Goal: Information Seeking & Learning: Check status

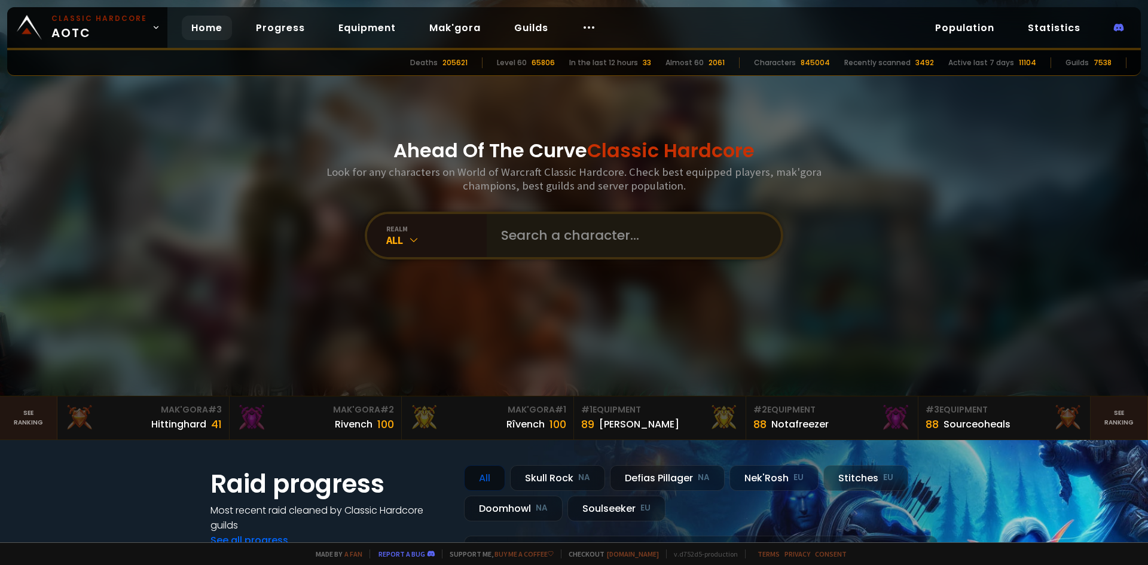
drag, startPoint x: 582, startPoint y: 266, endPoint x: 583, endPoint y: 252, distance: 13.8
click at [582, 263] on div "Ahead Of The Curve Classic Hardcore Look for any characters on World of Warcraf…" at bounding box center [574, 198] width 721 height 396
click at [583, 252] on input "text" at bounding box center [630, 235] width 273 height 43
paste input "Félune"
type input "Félune"
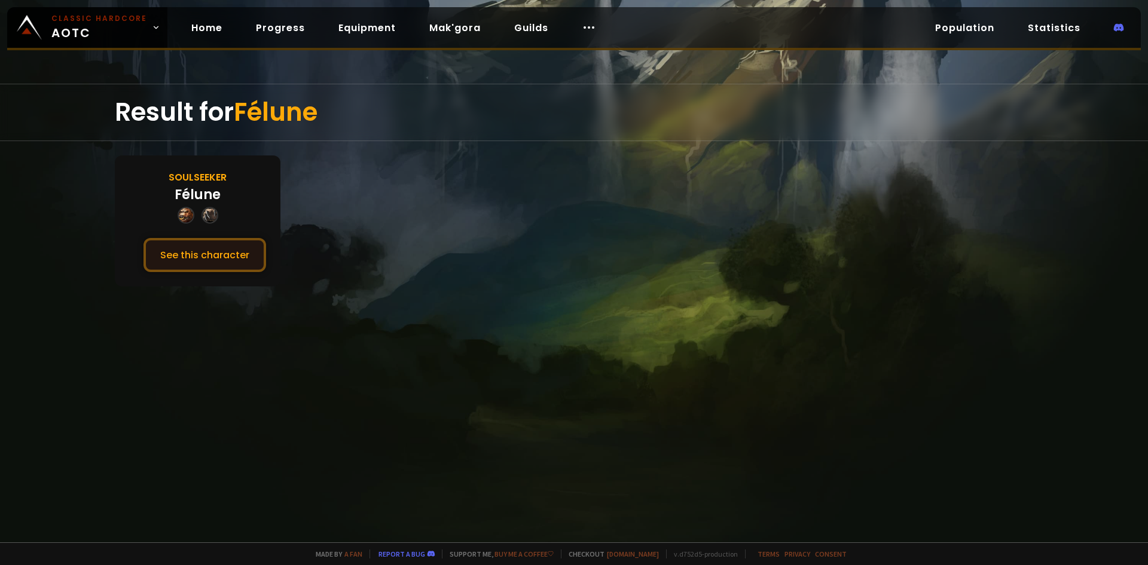
click at [238, 257] on button "See this character" at bounding box center [205, 255] width 123 height 34
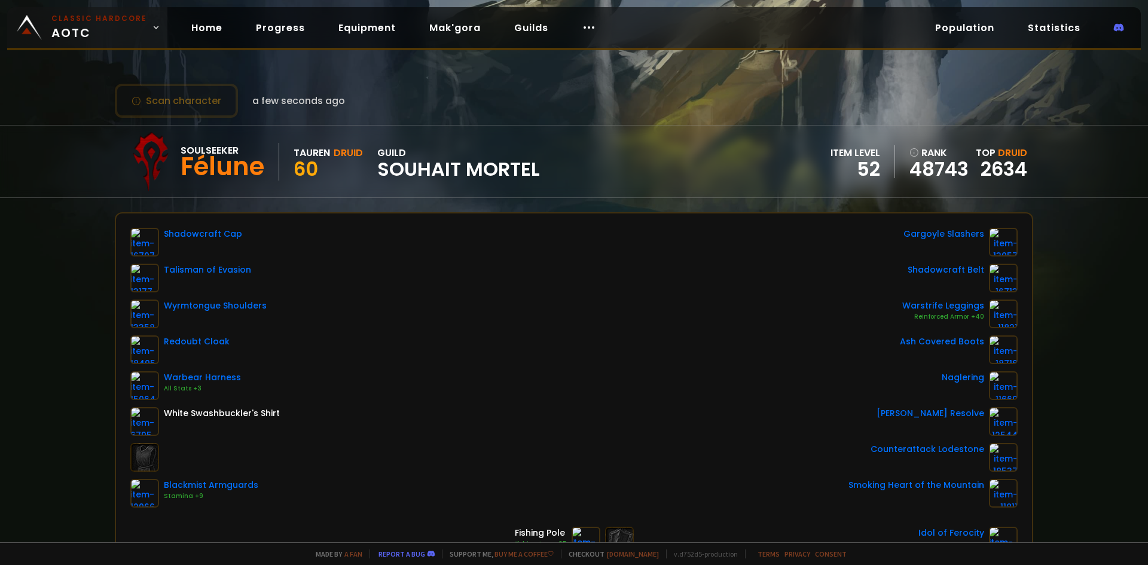
click at [91, 21] on small "Classic Hardcore" at bounding box center [99, 18] width 96 height 11
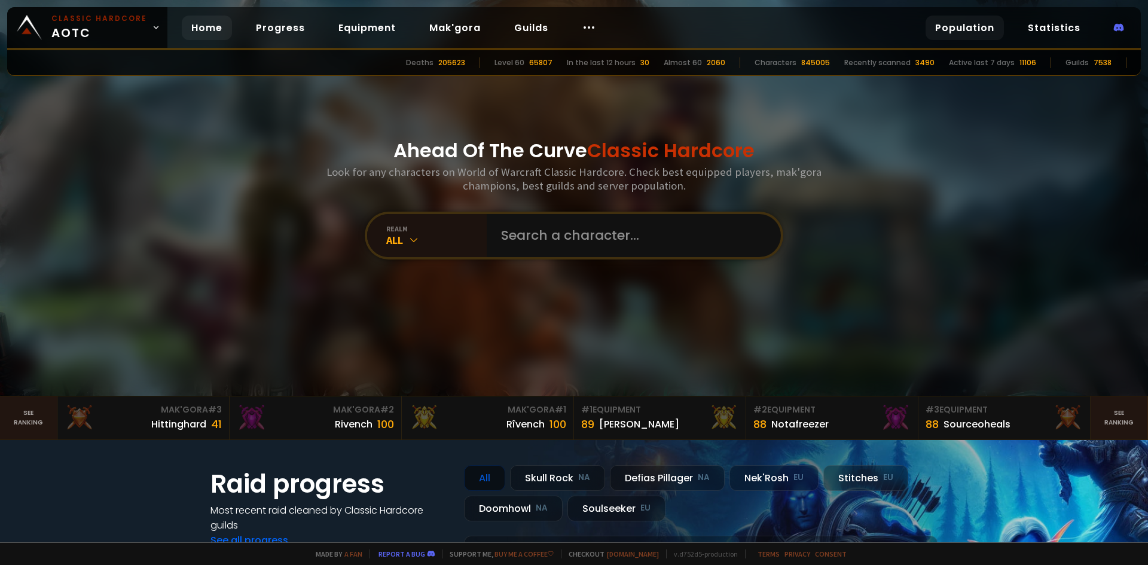
click at [993, 30] on link "Population" at bounding box center [965, 28] width 78 height 25
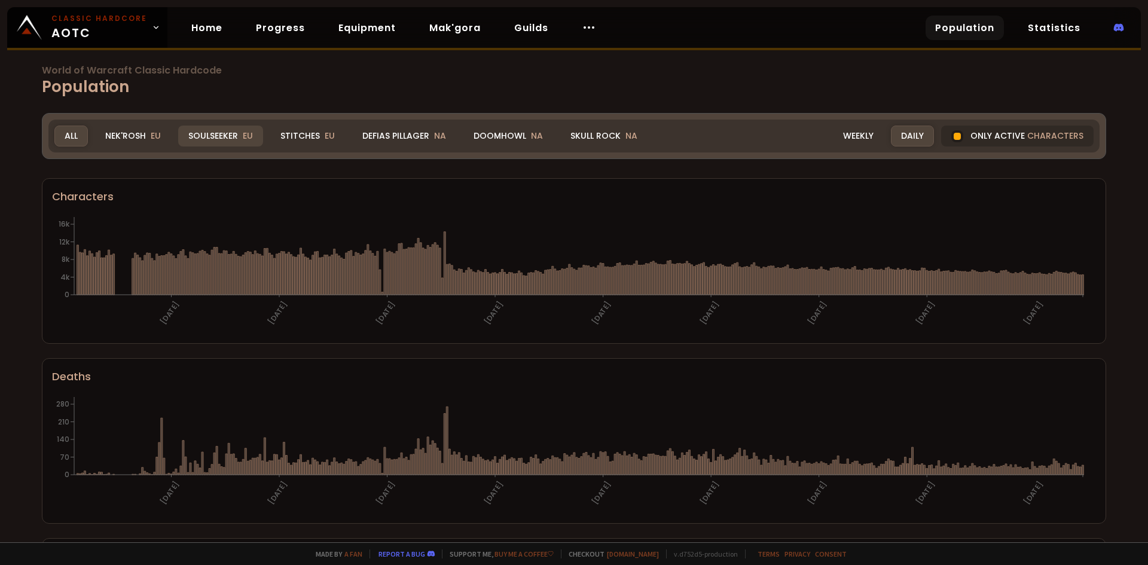
drag, startPoint x: 222, startPoint y: 135, endPoint x: 550, endPoint y: 186, distance: 331.1
click at [223, 135] on div "Soulseeker EU" at bounding box center [220, 136] width 85 height 21
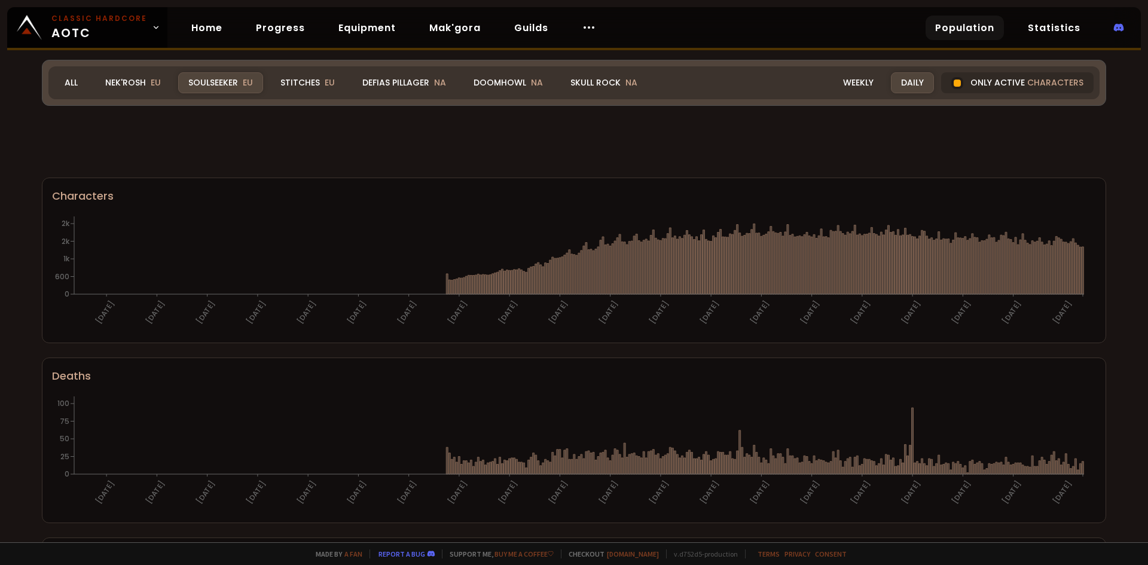
scroll to position [655, 0]
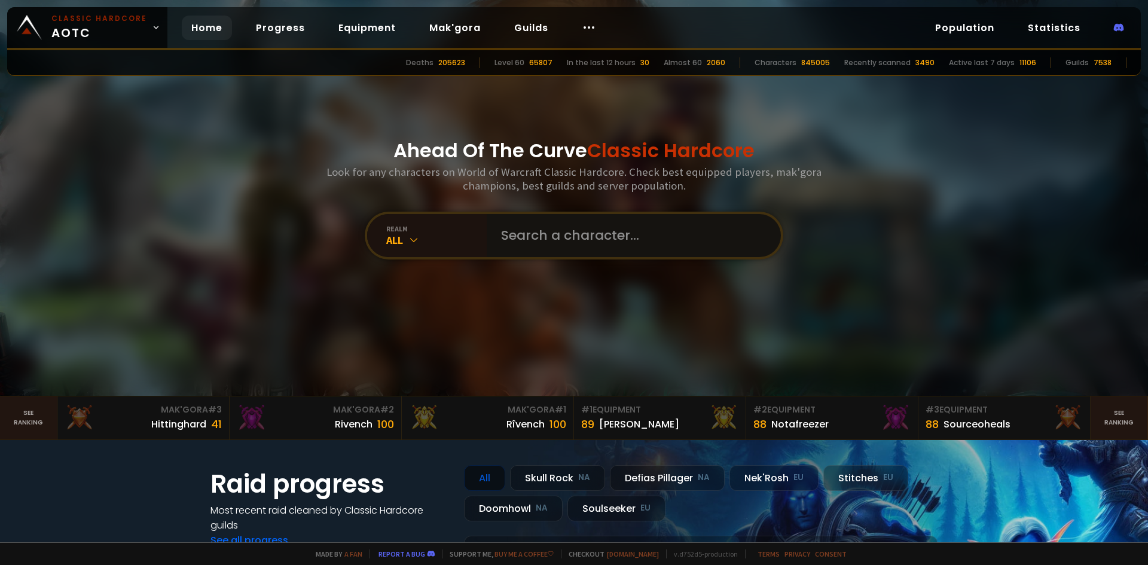
click at [568, 226] on input "text" at bounding box center [630, 235] width 273 height 43
type input "yokohamasama"
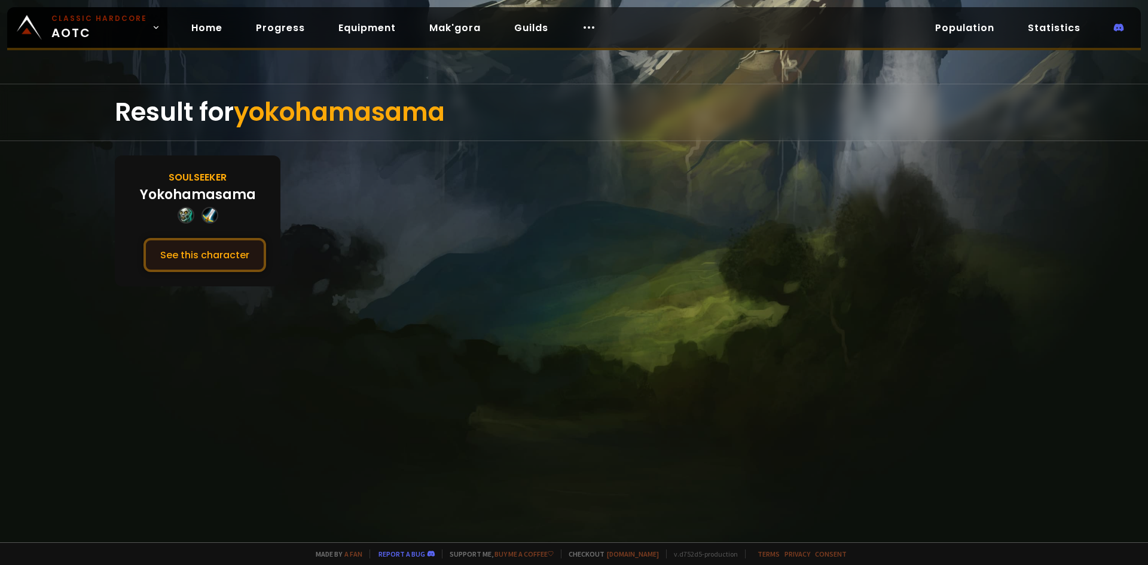
click at [193, 251] on button "See this character" at bounding box center [205, 255] width 123 height 34
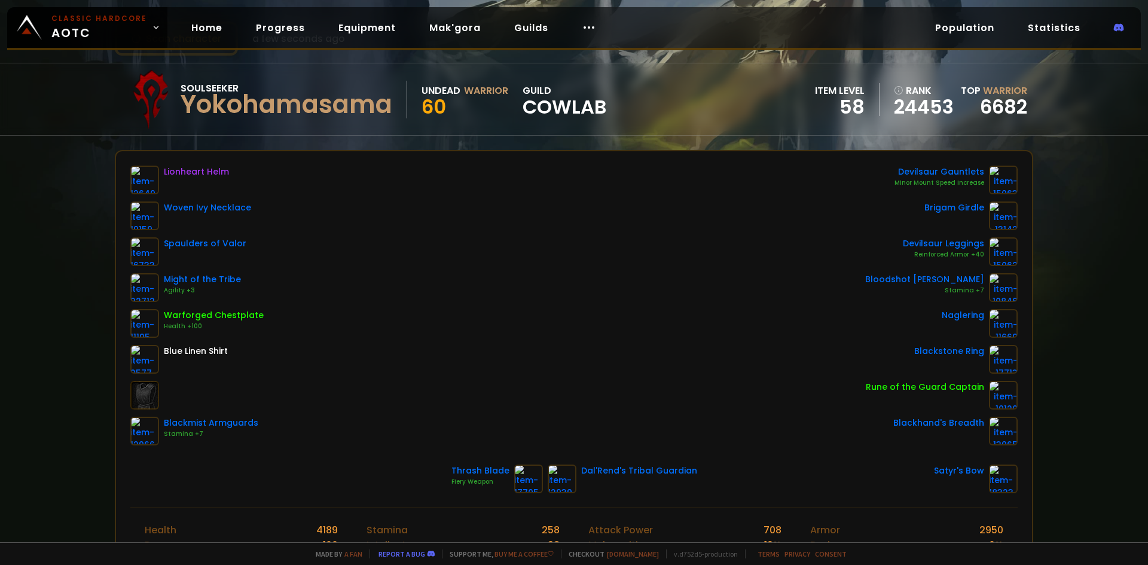
scroll to position [60, 0]
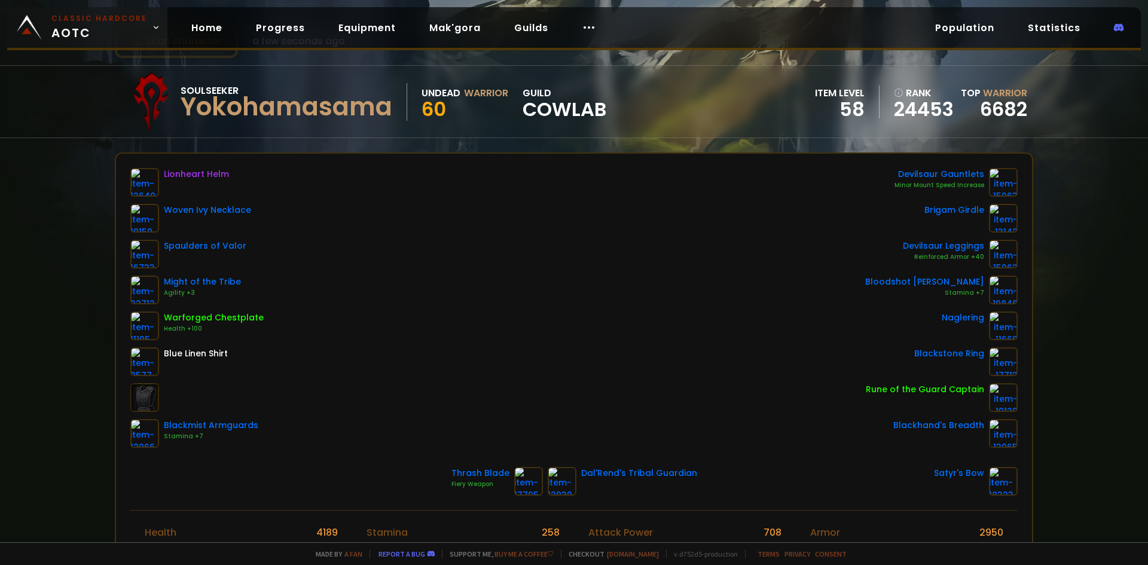
click at [61, 26] on span "Classic Hardcore AOTC" at bounding box center [99, 27] width 96 height 29
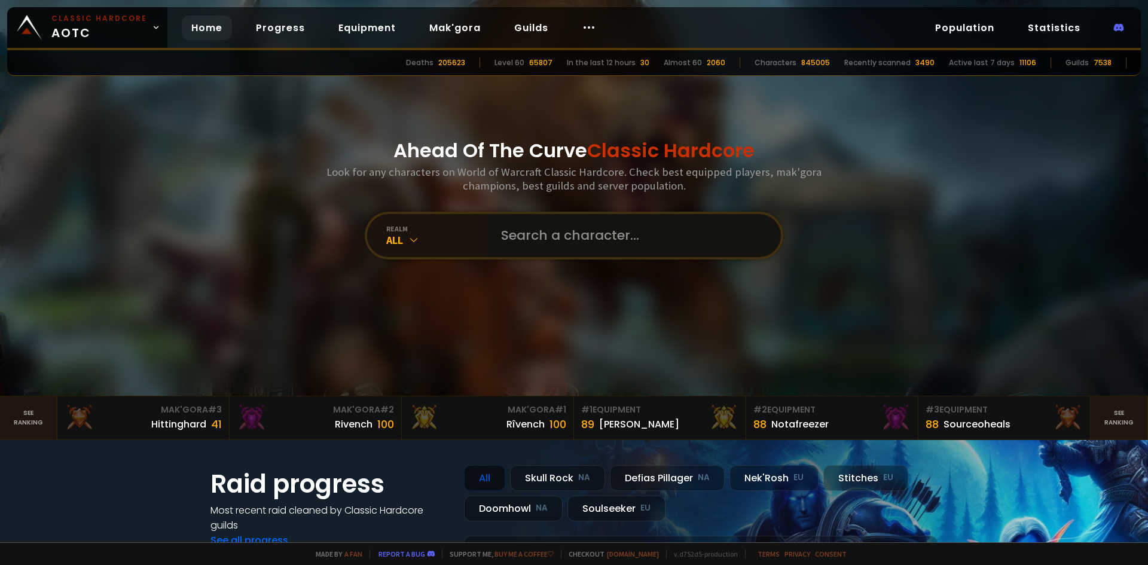
click at [569, 238] on input "text" at bounding box center [630, 235] width 273 height 43
type input "shatank"
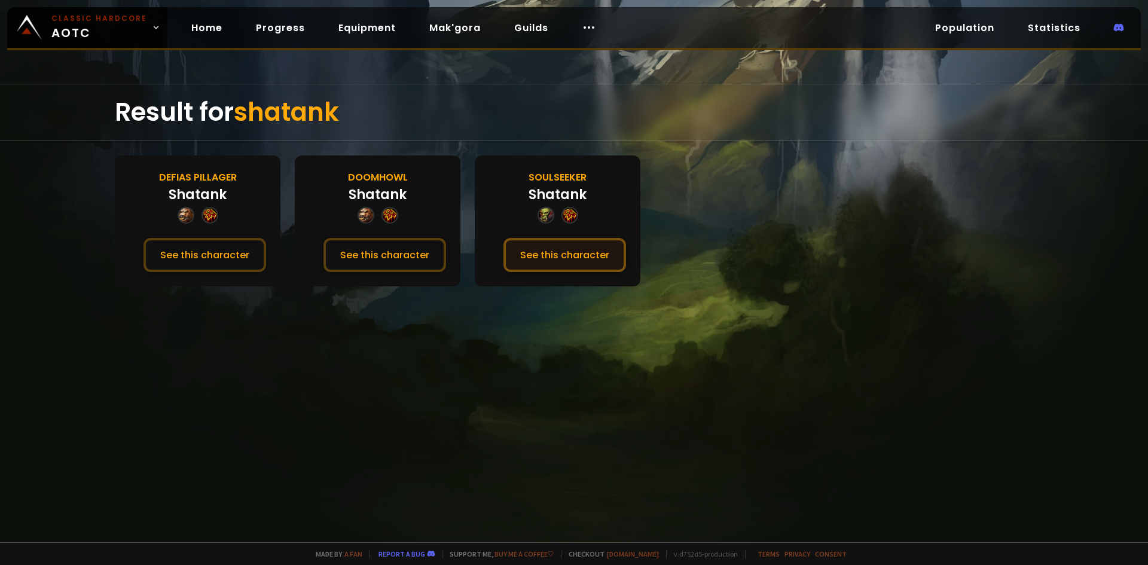
click at [545, 254] on button "See this character" at bounding box center [565, 255] width 123 height 34
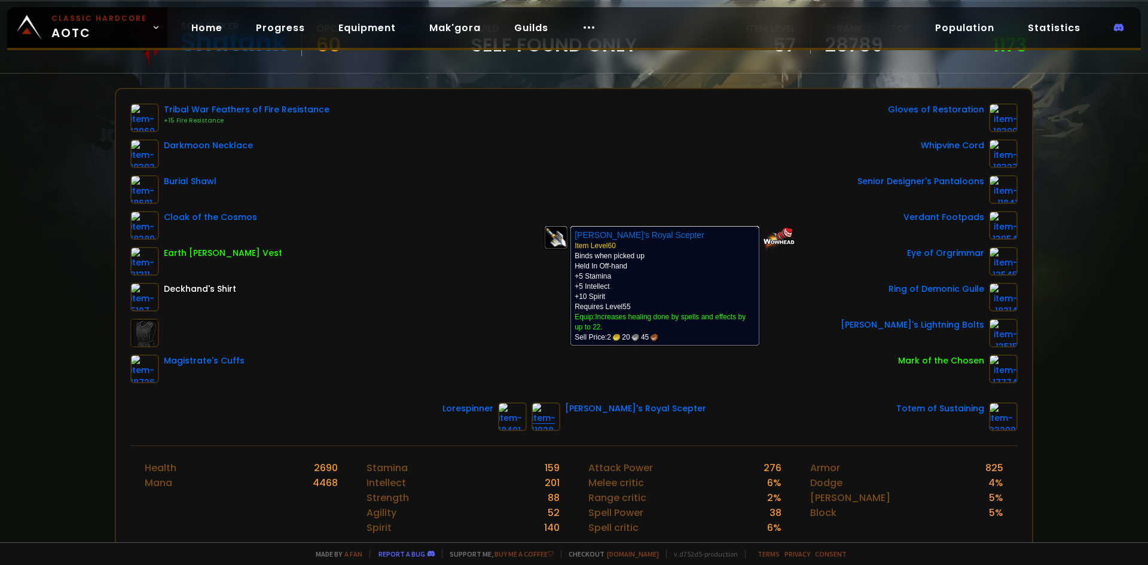
scroll to position [120, 0]
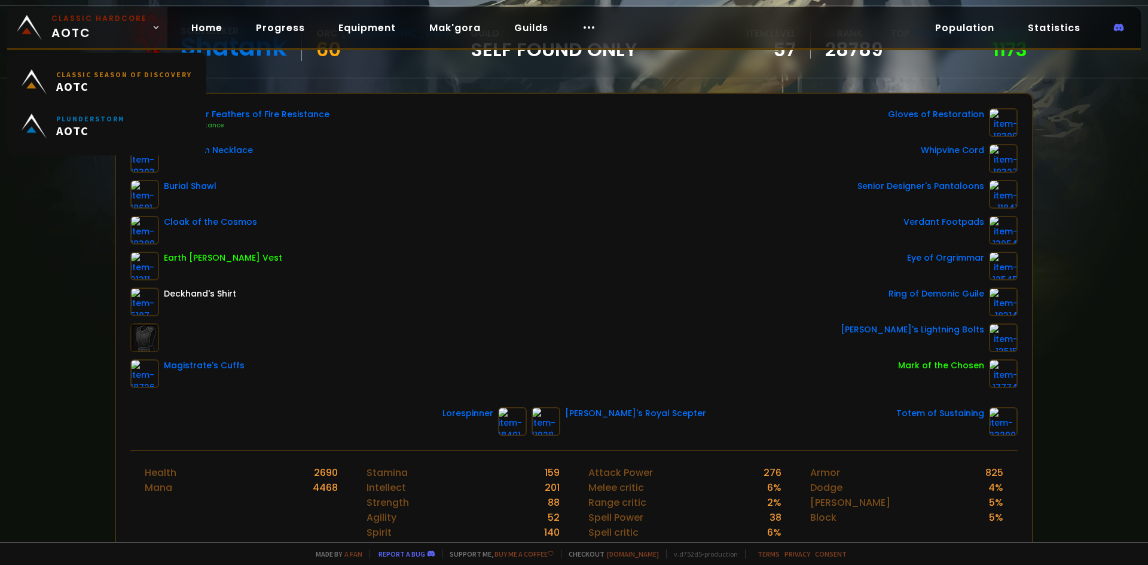
click at [108, 30] on span "Classic Hardcore AOTC" at bounding box center [99, 27] width 96 height 29
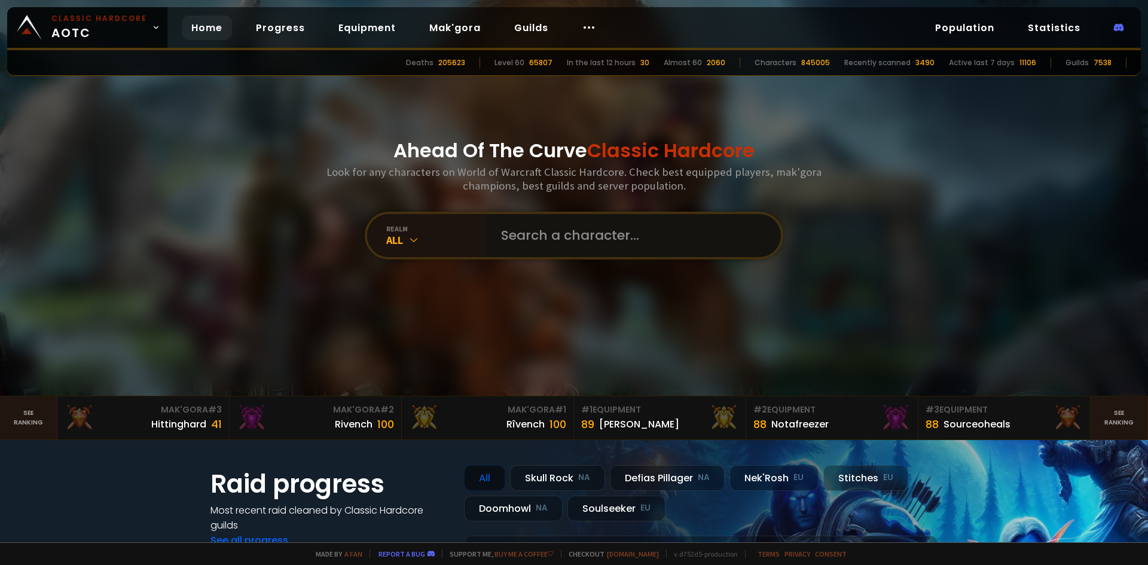
click at [559, 239] on input "text" at bounding box center [630, 235] width 273 height 43
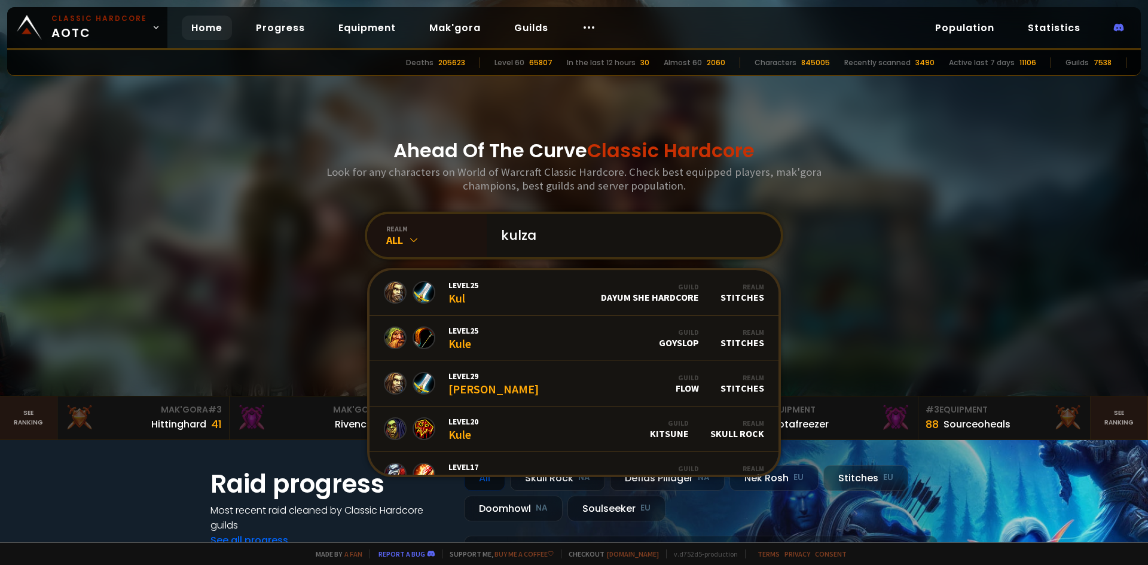
type input "kulzam"
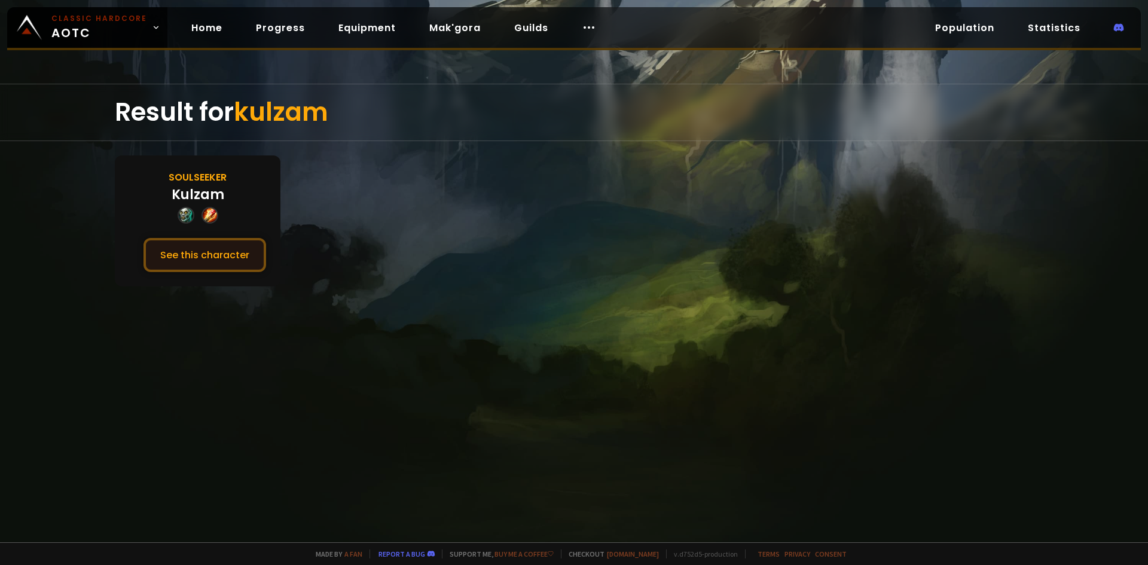
click at [233, 247] on button "See this character" at bounding box center [205, 255] width 123 height 34
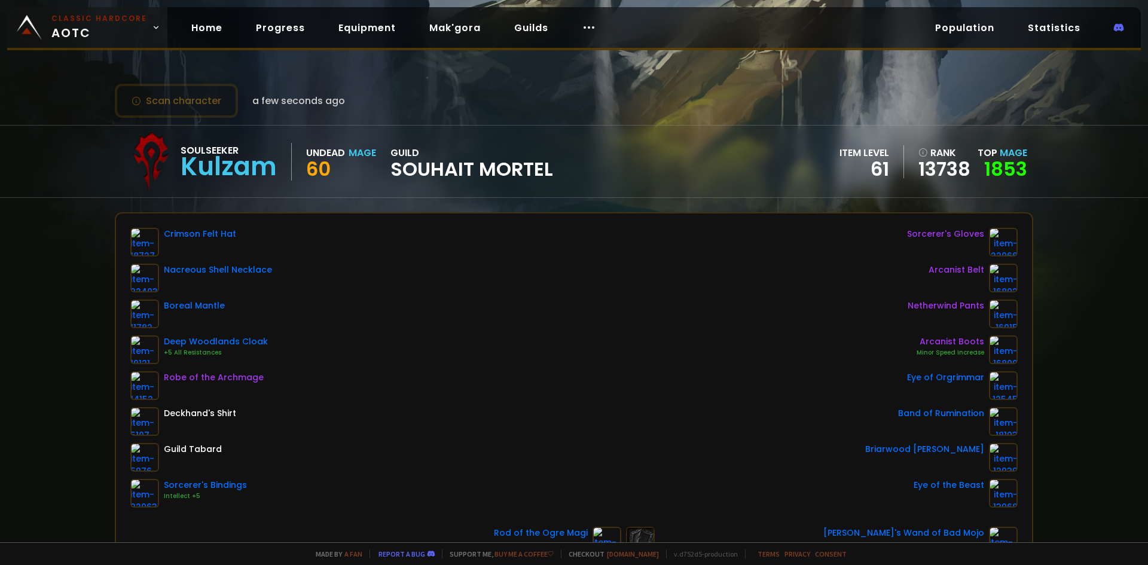
click at [113, 25] on span "Classic Hardcore AOTC" at bounding box center [99, 27] width 96 height 29
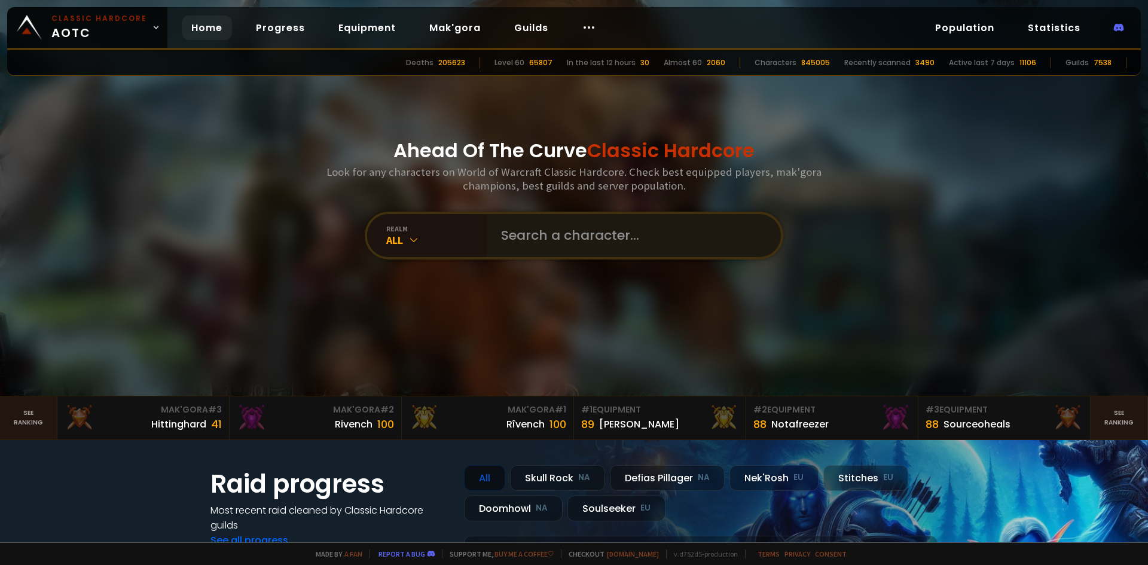
click at [575, 218] on div "realm All" at bounding box center [574, 236] width 419 height 48
click at [573, 233] on input "text" at bounding box center [630, 235] width 273 height 43
click at [516, 224] on input "text" at bounding box center [630, 235] width 273 height 43
paste input "Gravityhard"
type input "Gravityhard"
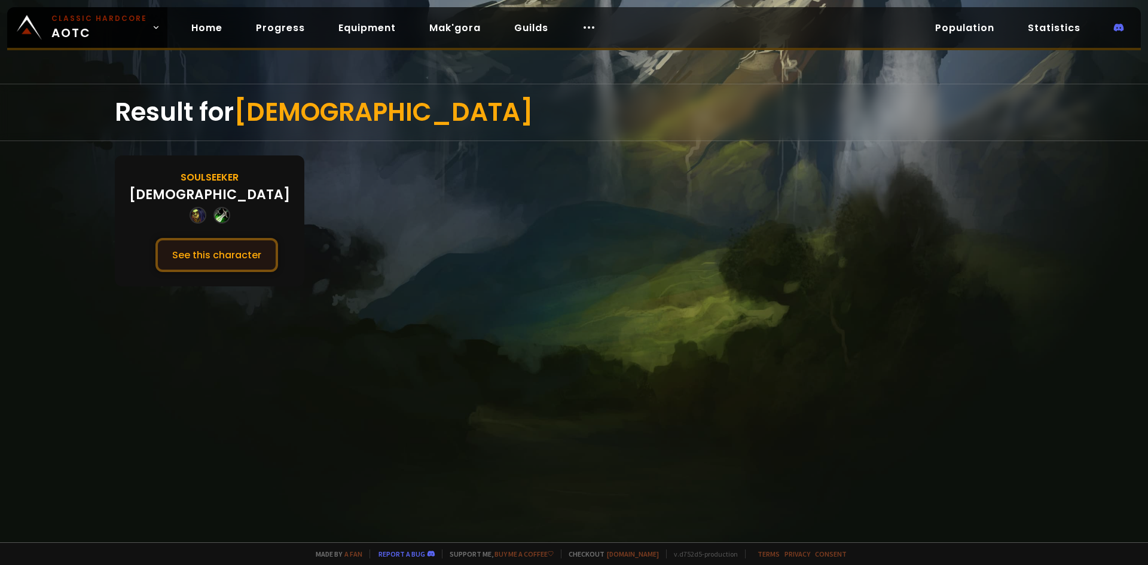
click at [226, 263] on button "See this character" at bounding box center [216, 255] width 123 height 34
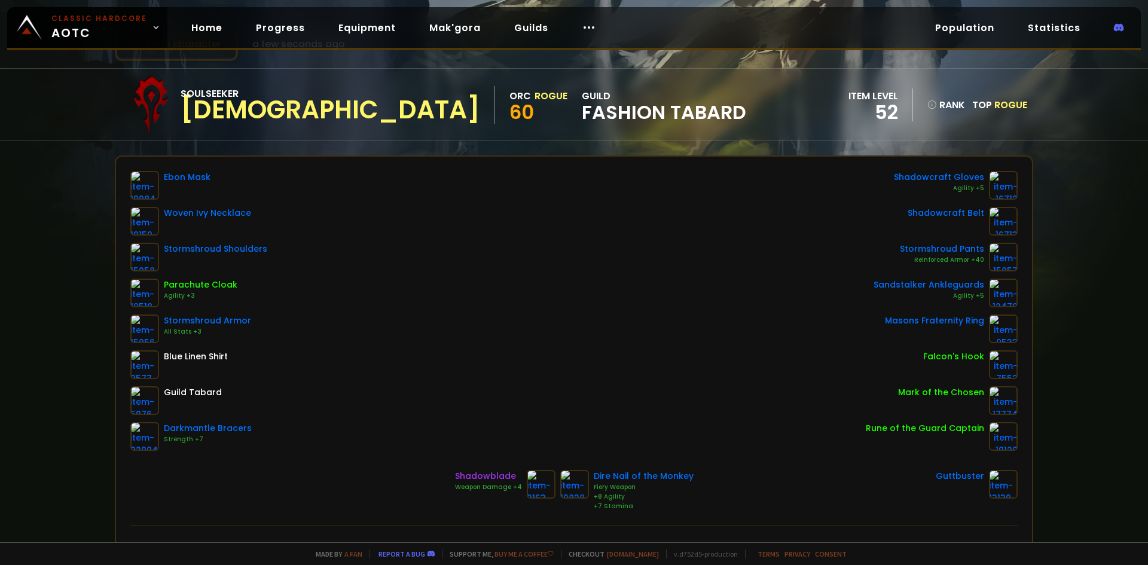
scroll to position [60, 0]
